Goal: Information Seeking & Learning: Learn about a topic

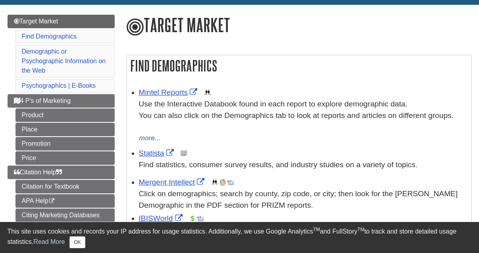
scroll to position [96, 0]
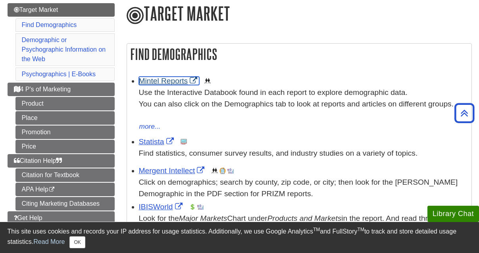
click at [177, 83] on link "Mintel Reports" at bounding box center [169, 81] width 61 height 8
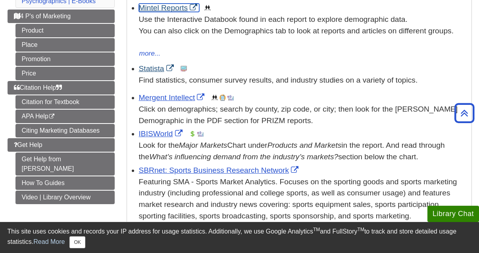
scroll to position [169, 0]
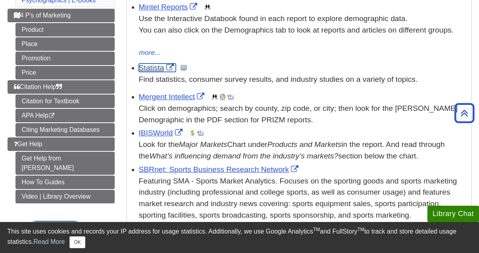
click at [153, 70] on link "Statista" at bounding box center [157, 67] width 37 height 8
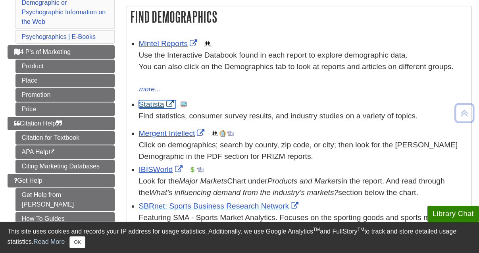
scroll to position [200, 0]
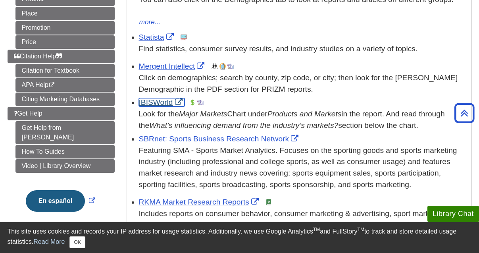
click at [156, 101] on link "IBISWorld" at bounding box center [162, 102] width 46 height 8
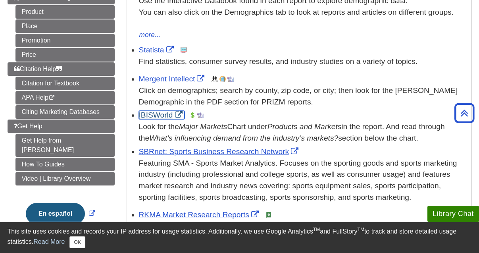
scroll to position [188, 0]
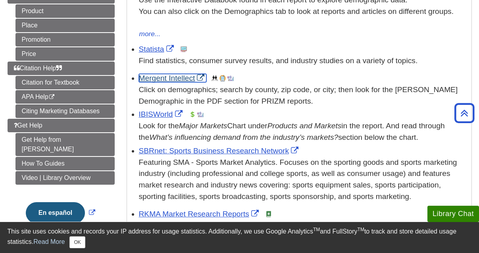
click at [165, 78] on link "Mergent Intellect" at bounding box center [173, 78] width 68 height 8
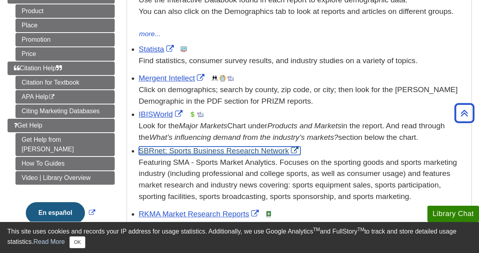
click at [204, 151] on link "SBRnet: Sports Business Research Network" at bounding box center [220, 150] width 162 height 8
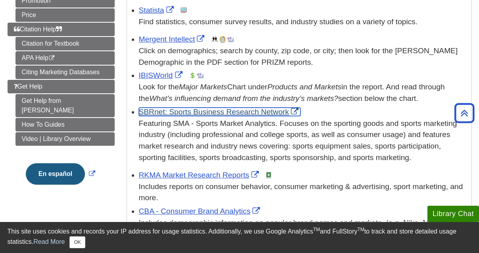
scroll to position [253, 0]
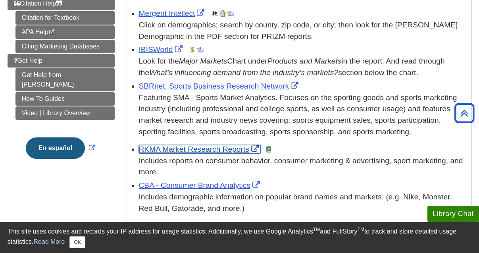
click at [192, 150] on link "RKMA Market Research Reports" at bounding box center [200, 149] width 122 height 8
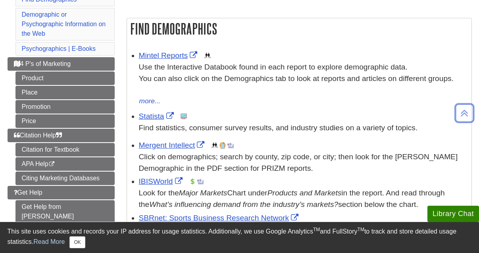
scroll to position [121, 0]
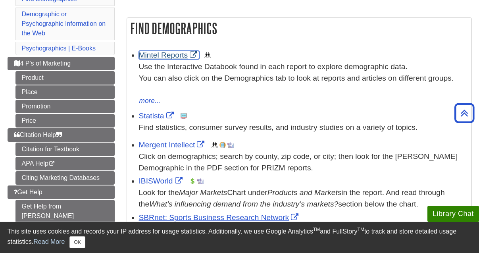
click at [198, 56] on link "Mintel Reports" at bounding box center [169, 55] width 61 height 8
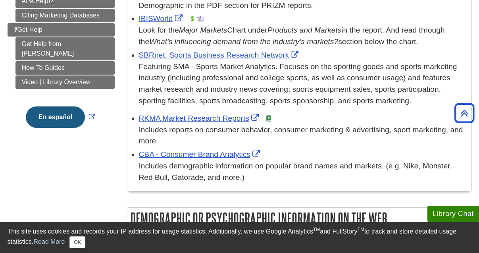
scroll to position [0, 0]
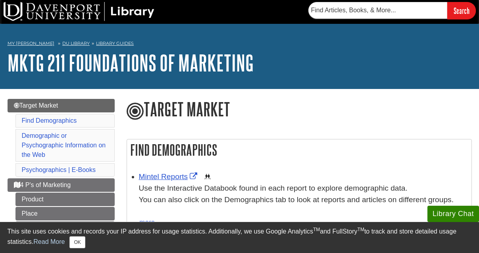
click at [268, 171] on li "Mintel Reports This link opens in a new window Use the Interactive Databook fou…" at bounding box center [303, 198] width 328 height 59
click at [163, 178] on link "Mintel Reports" at bounding box center [169, 176] width 61 height 8
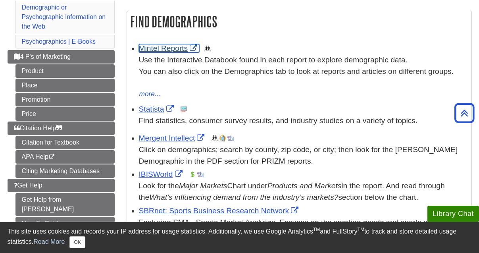
scroll to position [121, 0]
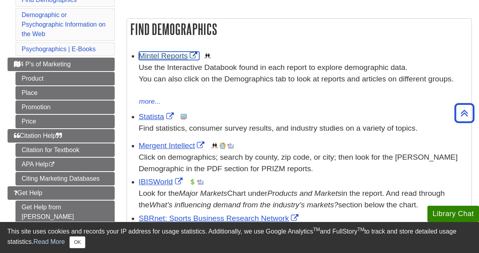
click at [168, 58] on link "Mintel Reports" at bounding box center [169, 56] width 61 height 8
click at [158, 57] on link "Mintel Reports" at bounding box center [169, 56] width 61 height 8
